Goal: Task Accomplishment & Management: Use online tool/utility

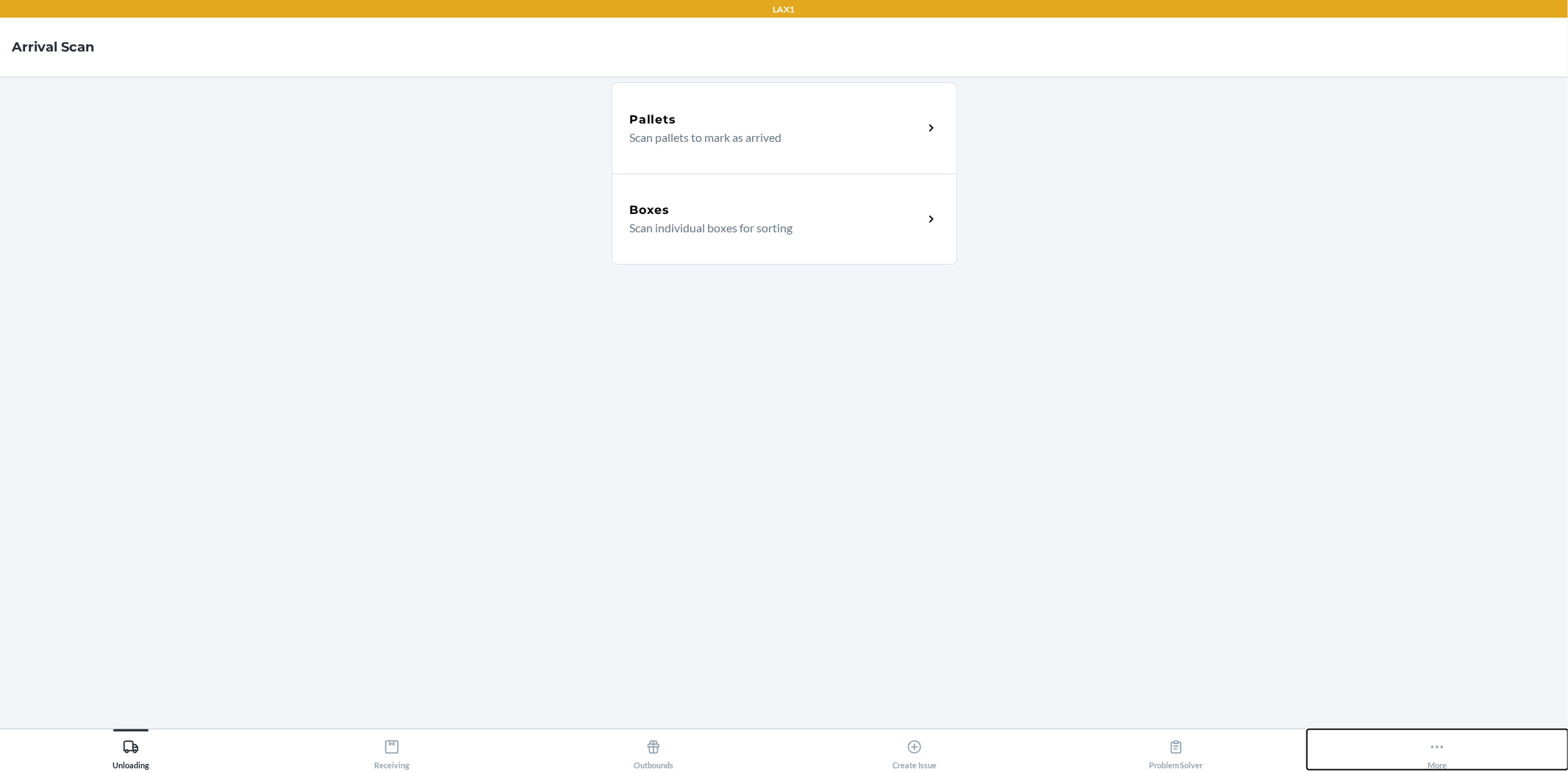
click at [1405, 740] on button "More" at bounding box center [1438, 750] width 261 height 41
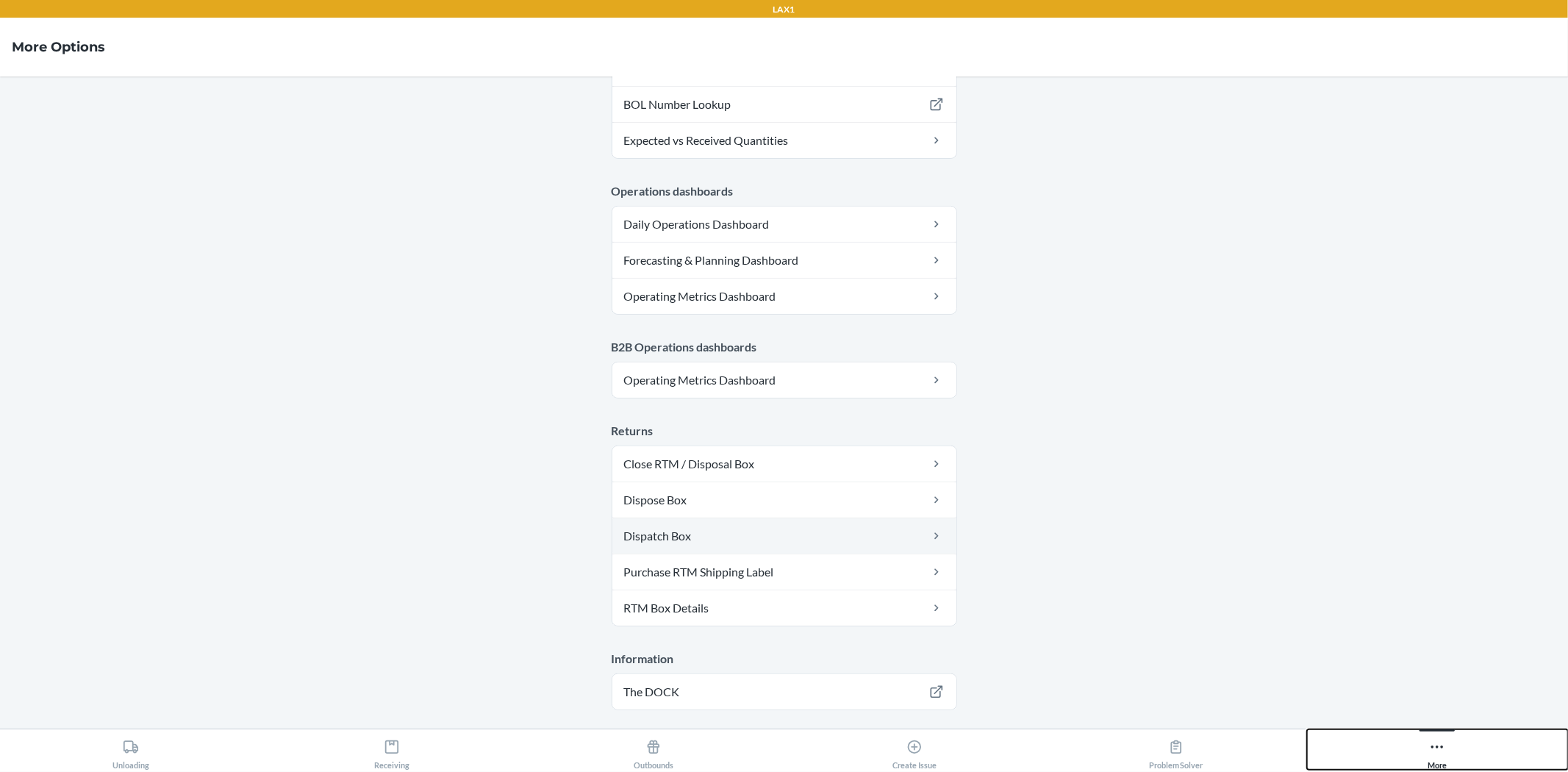
scroll to position [653, 0]
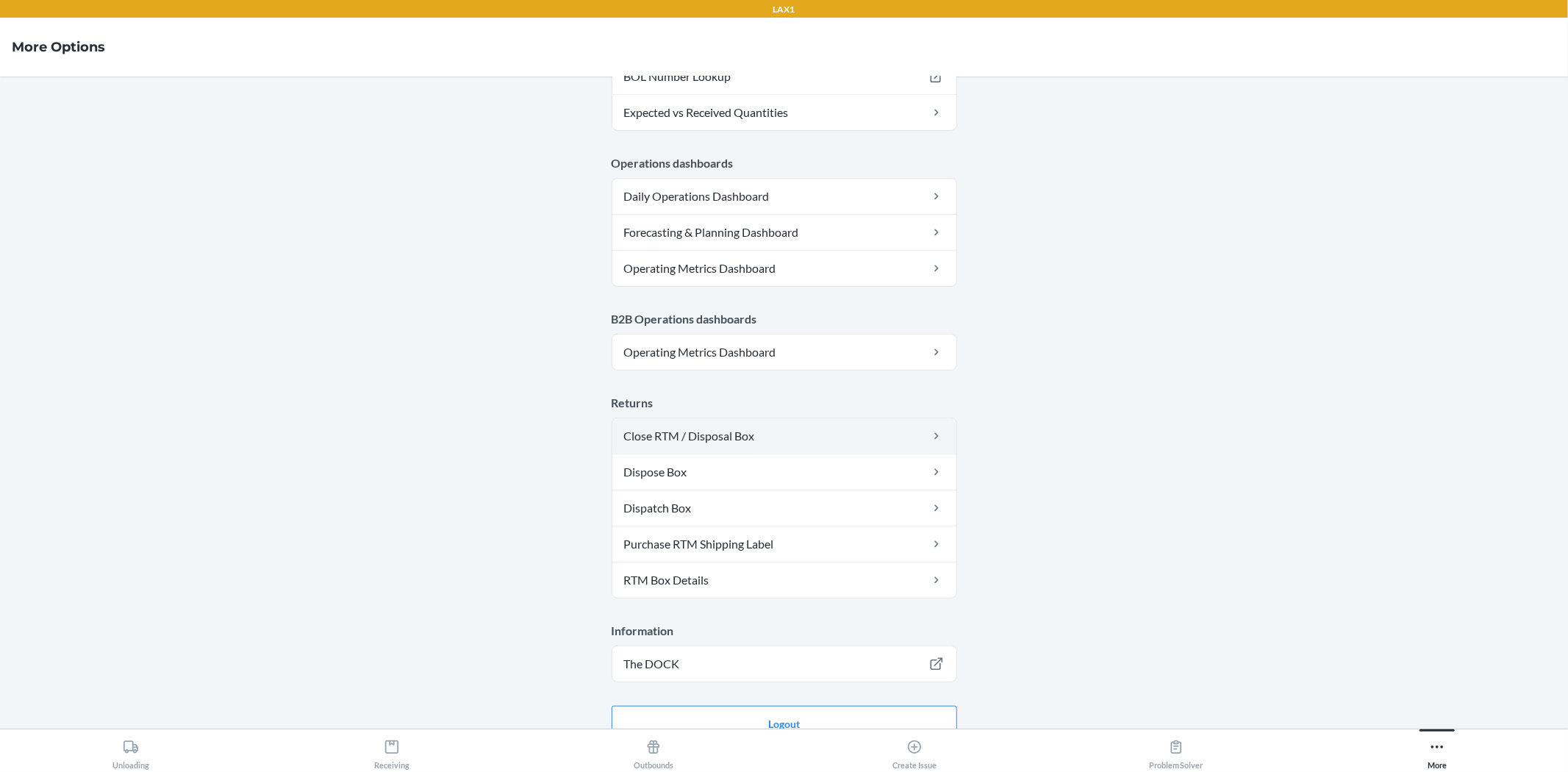
click at [685, 439] on link "Close RTM / Disposal Box" at bounding box center [784, 436] width 344 height 36
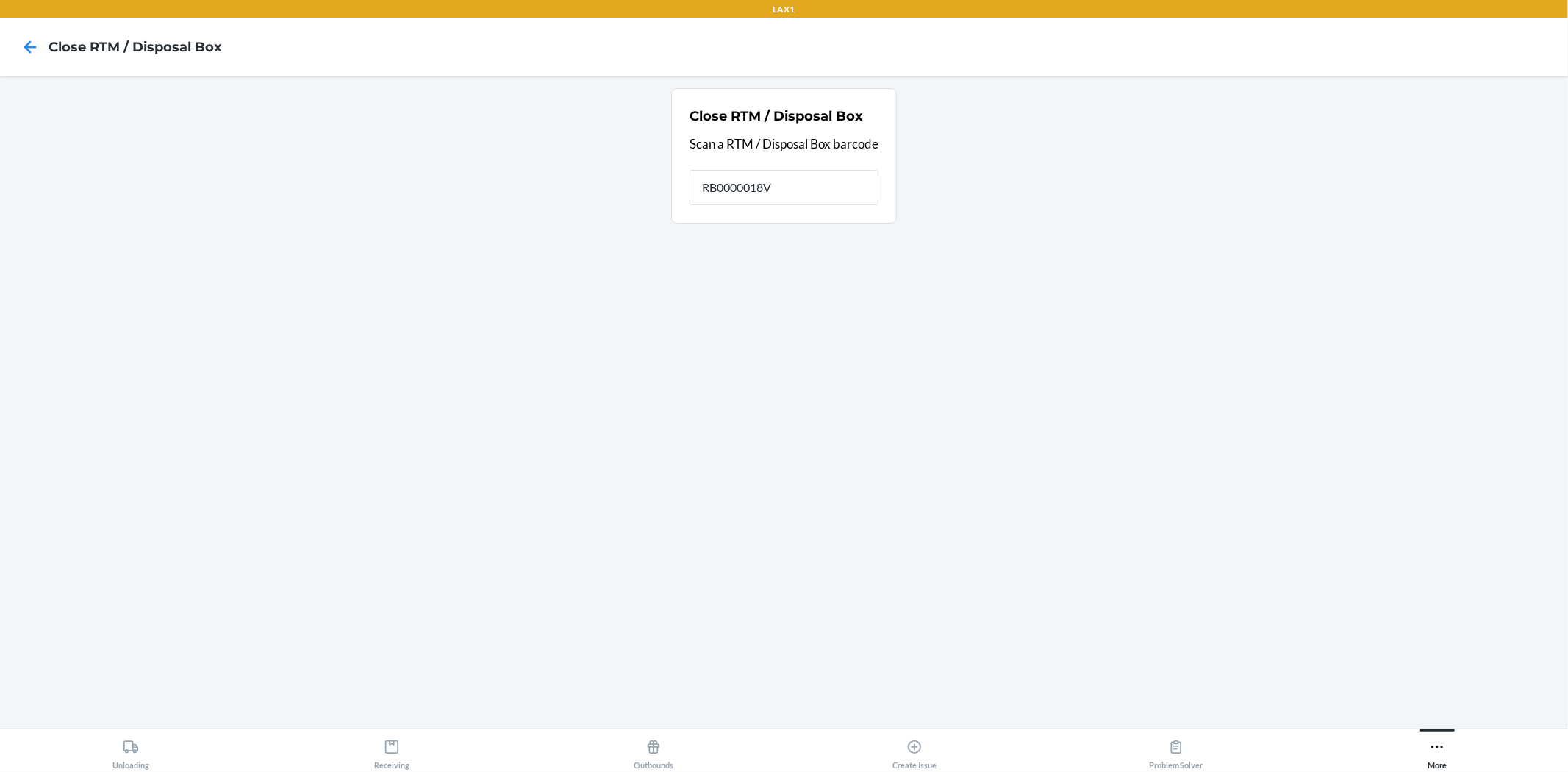
type input "RB0000018V5"
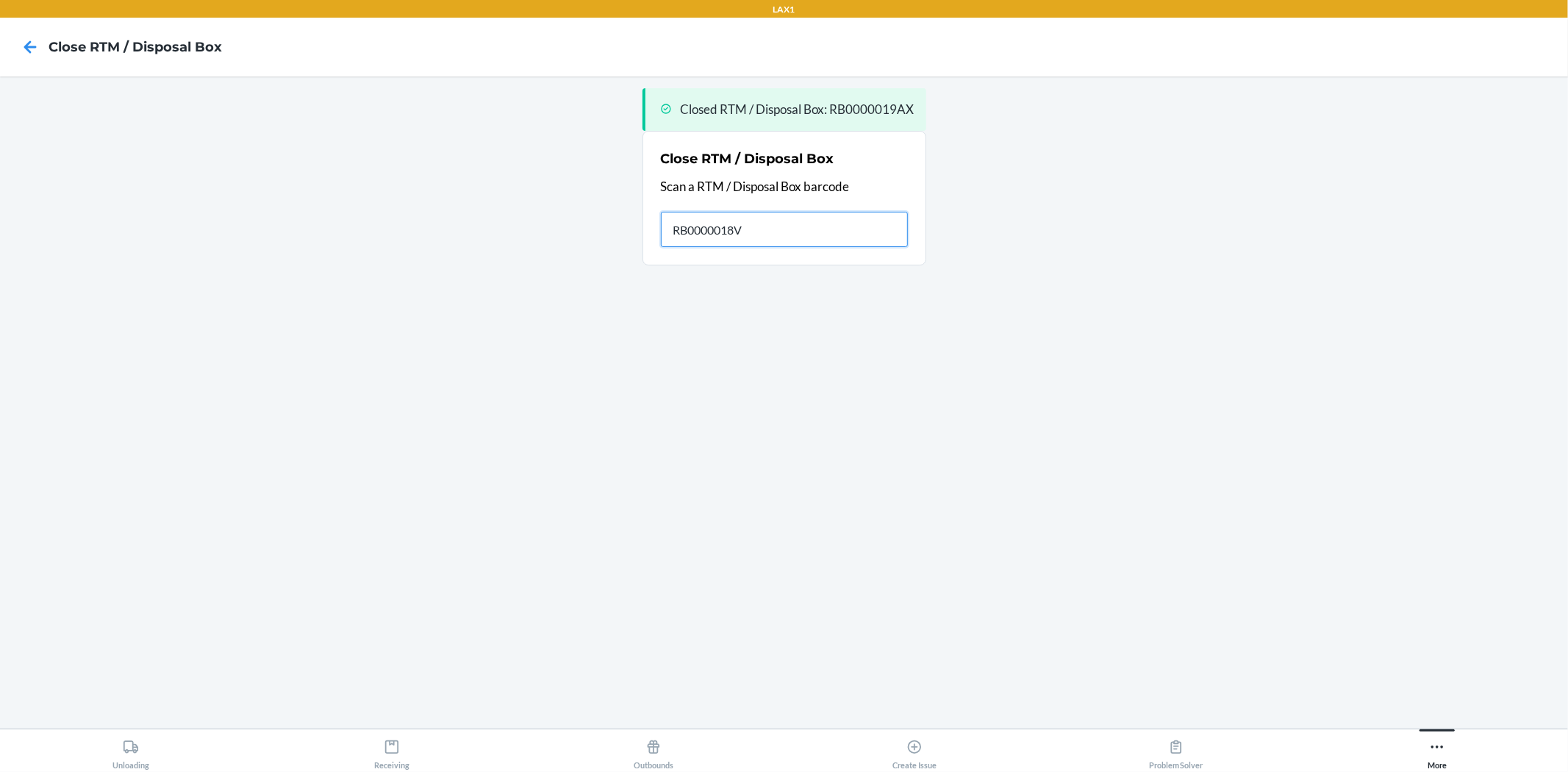
type input "RB0000018V5"
click at [1442, 758] on div "More" at bounding box center [1437, 752] width 19 height 37
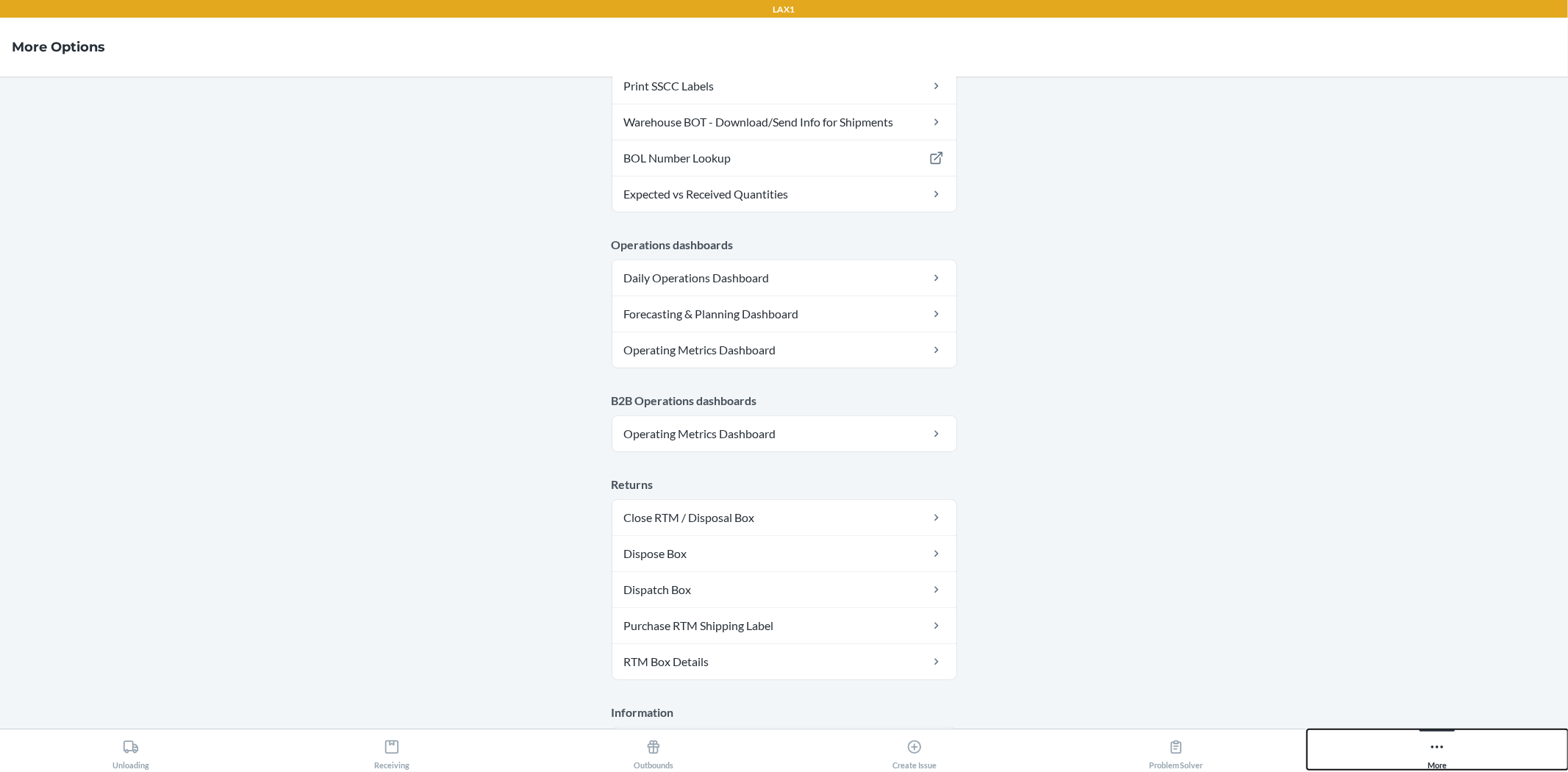
scroll to position [680, 0]
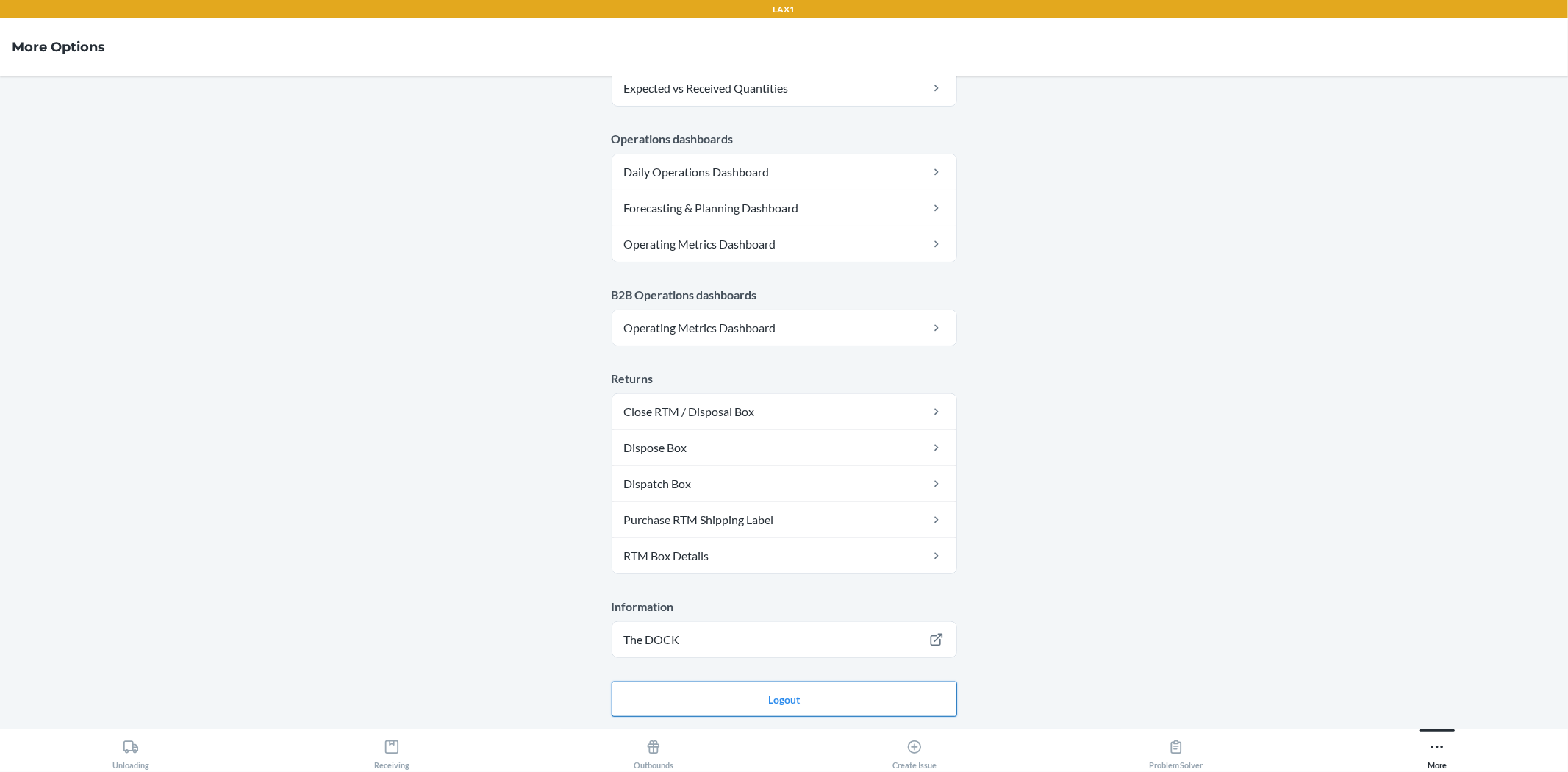
click at [927, 708] on button "Logout" at bounding box center [784, 699] width 345 height 36
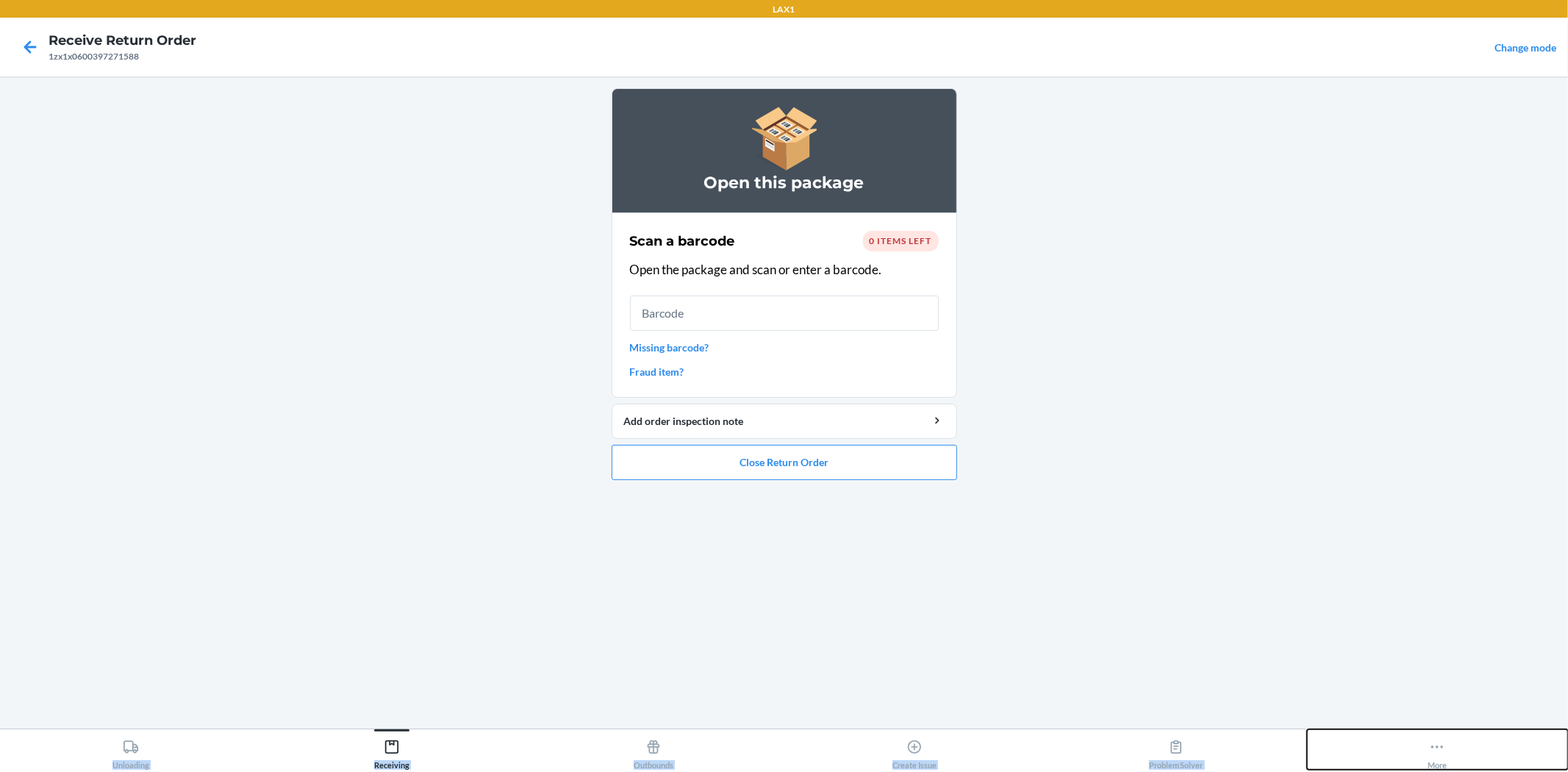
click at [1441, 737] on div "More" at bounding box center [1437, 752] width 19 height 37
